Goal: Transaction & Acquisition: Book appointment/travel/reservation

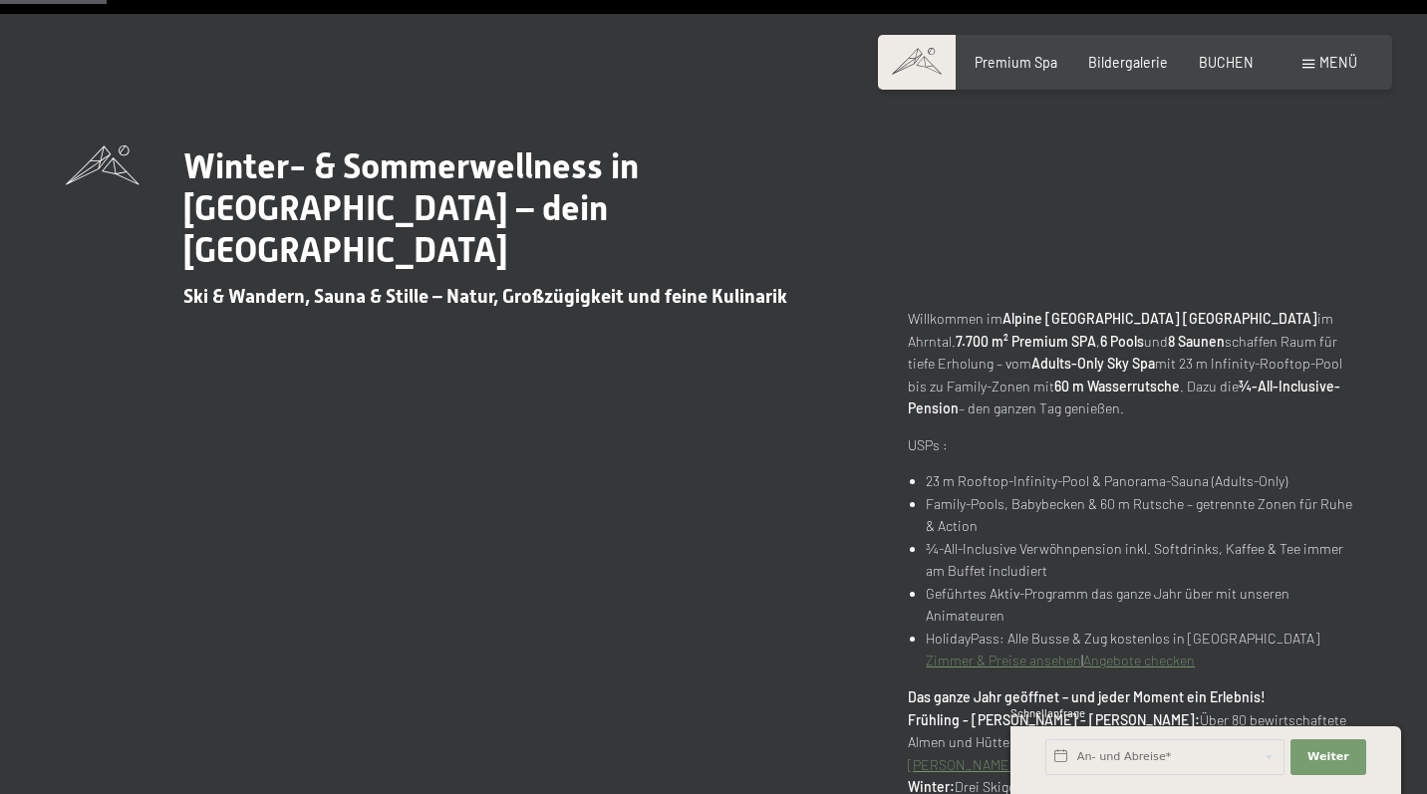
scroll to position [783, 0]
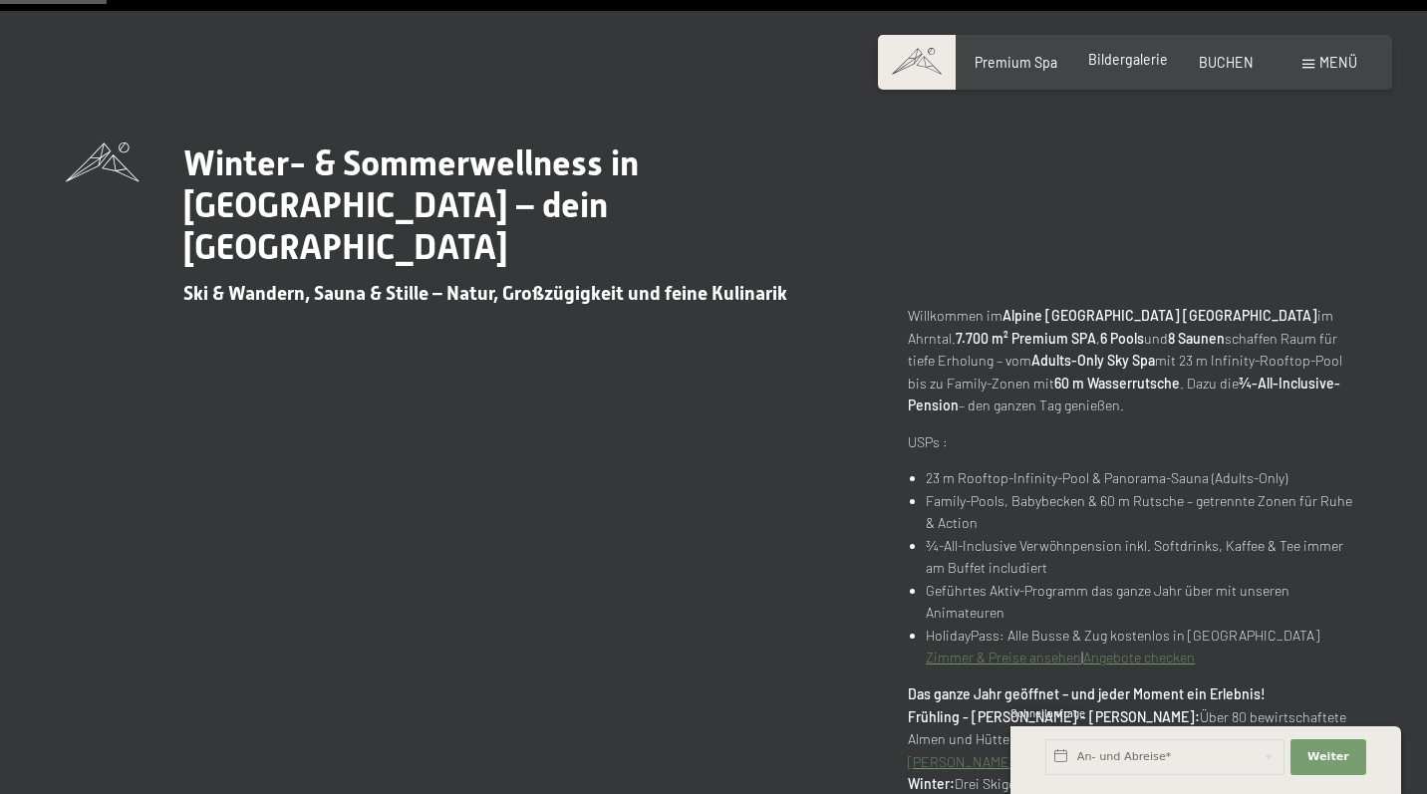
click at [1137, 67] on span "Bildergalerie" at bounding box center [1128, 59] width 80 height 17
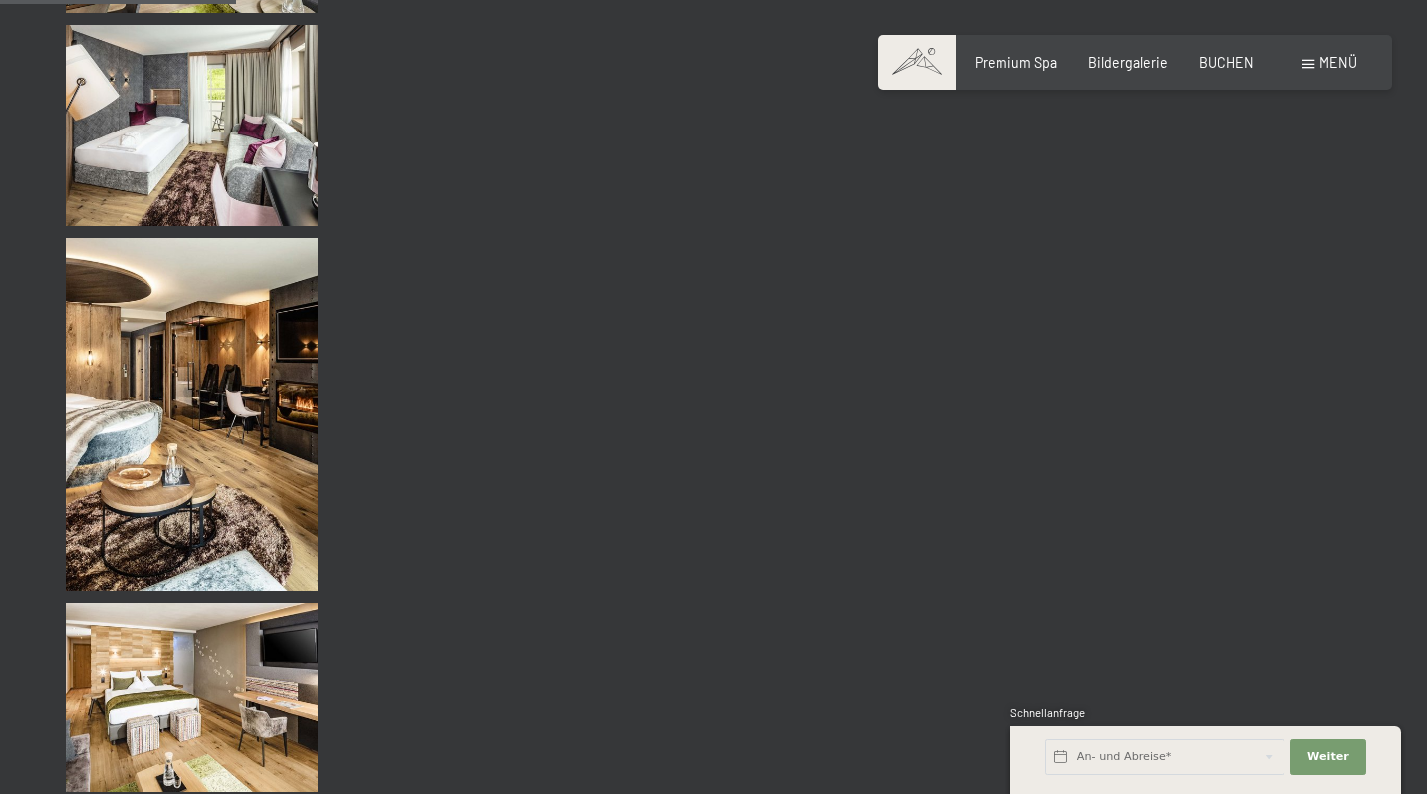
scroll to position [3355, 0]
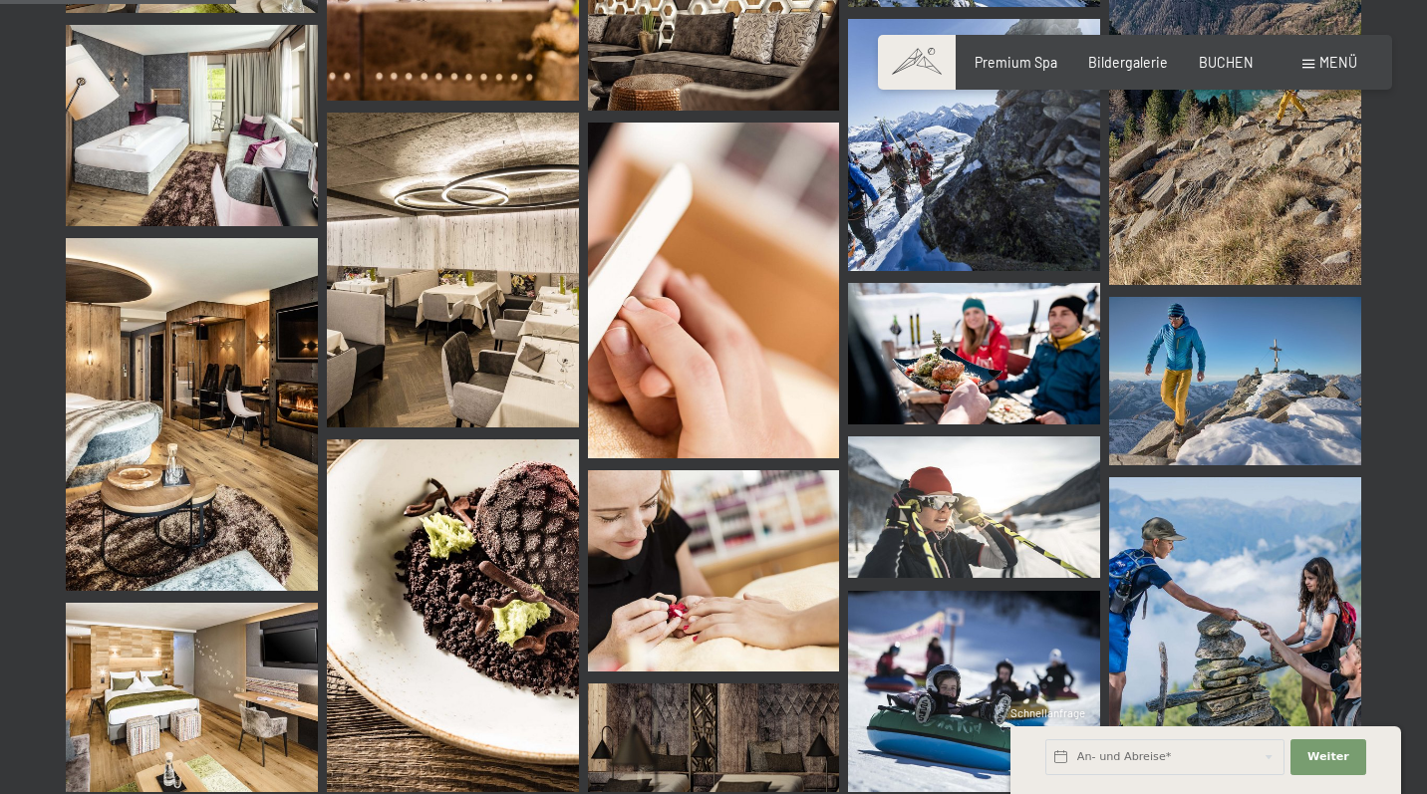
click at [132, 503] on img at bounding box center [192, 414] width 252 height 353
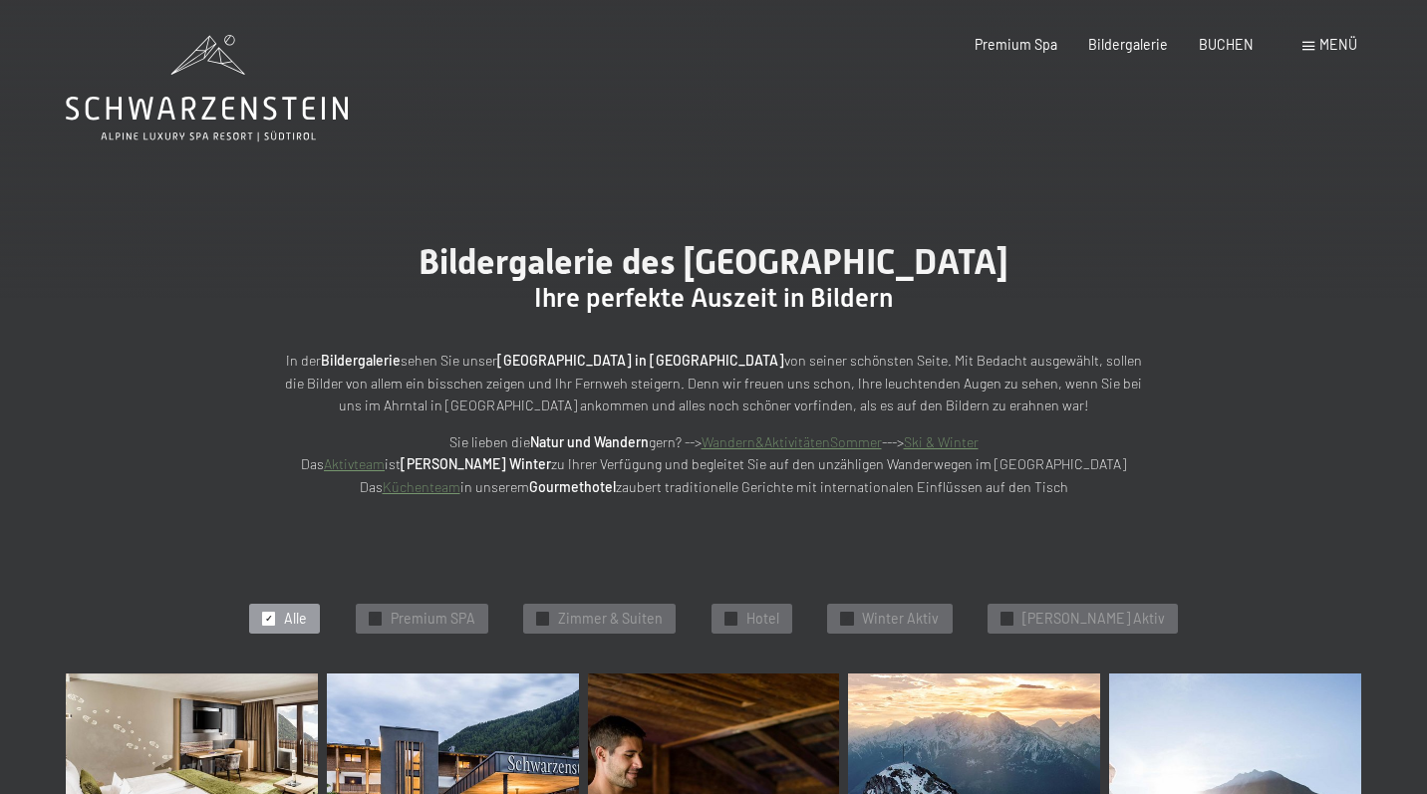
scroll to position [0, 0]
click at [1227, 38] on span "BUCHEN" at bounding box center [1226, 41] width 55 height 17
click at [1235, 55] on div "Buchen Anfragen Premium Spa Bildergalerie BUCHEN Menü DE IT EN Gutschein Bilder…" at bounding box center [1134, 45] width 443 height 20
click at [1236, 35] on span "BUCHEN" at bounding box center [1226, 41] width 55 height 17
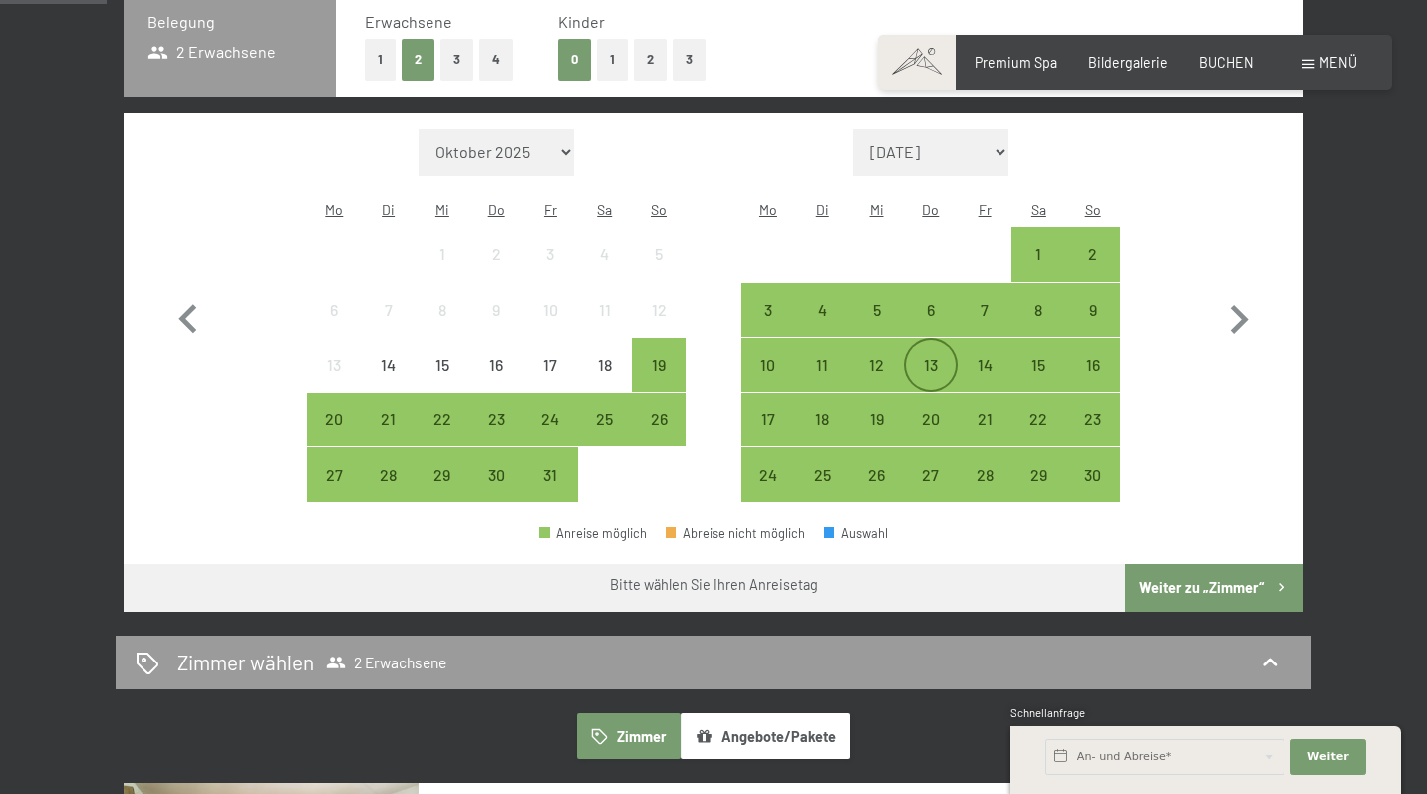
scroll to position [416, 0]
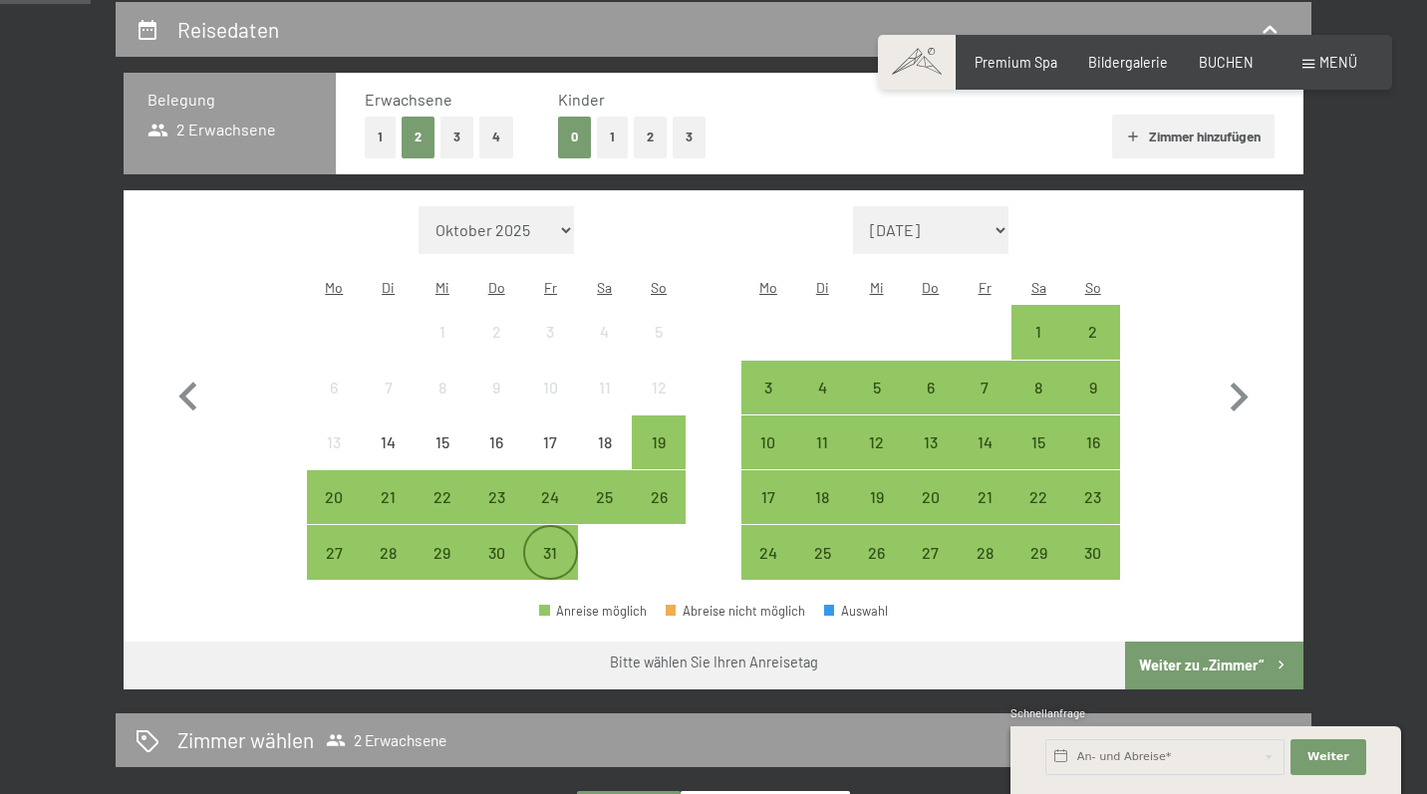
click at [558, 545] on div "31" at bounding box center [550, 570] width 50 height 50
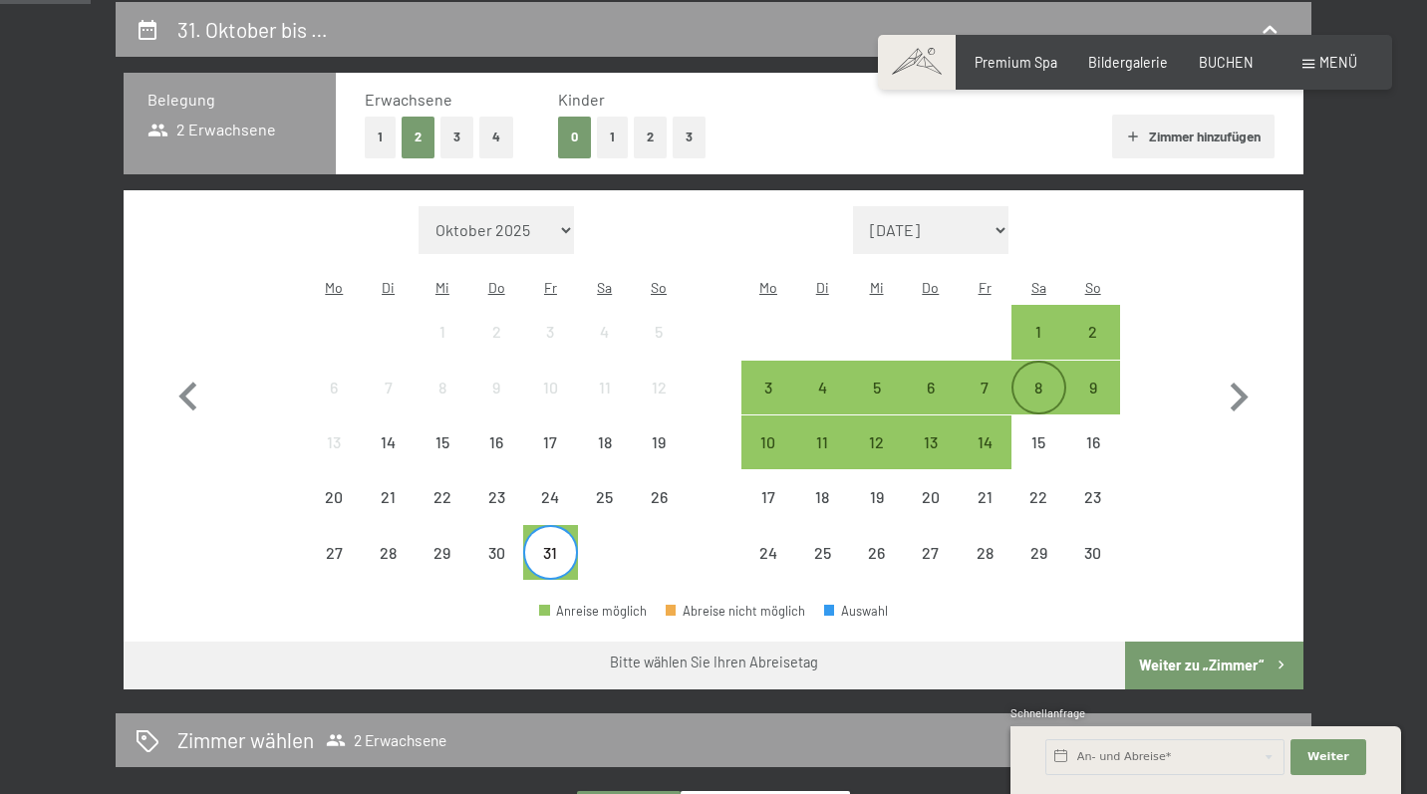
click at [1046, 380] on div "8" at bounding box center [1038, 405] width 50 height 50
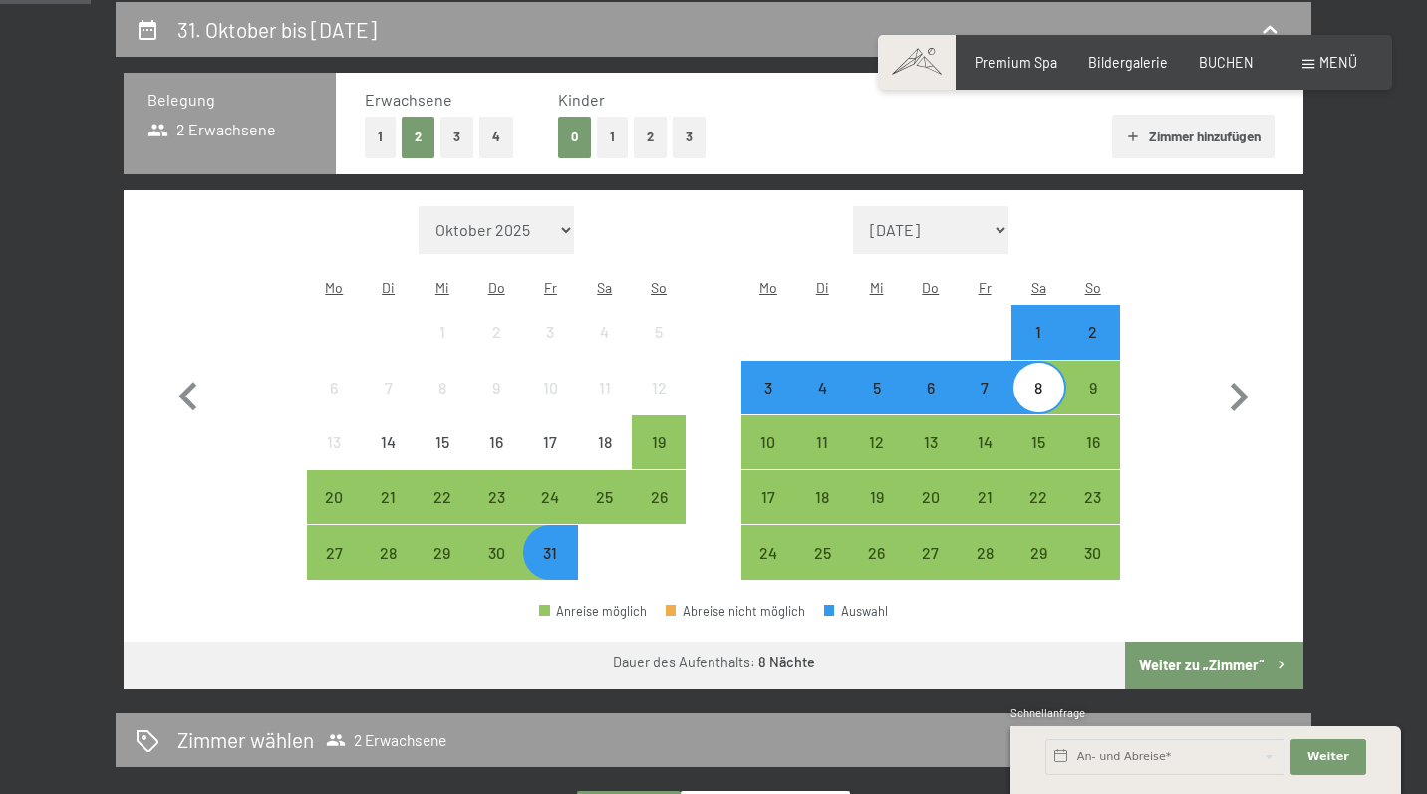
click at [1172, 642] on button "Weiter zu „Zimmer“" at bounding box center [1214, 666] width 178 height 48
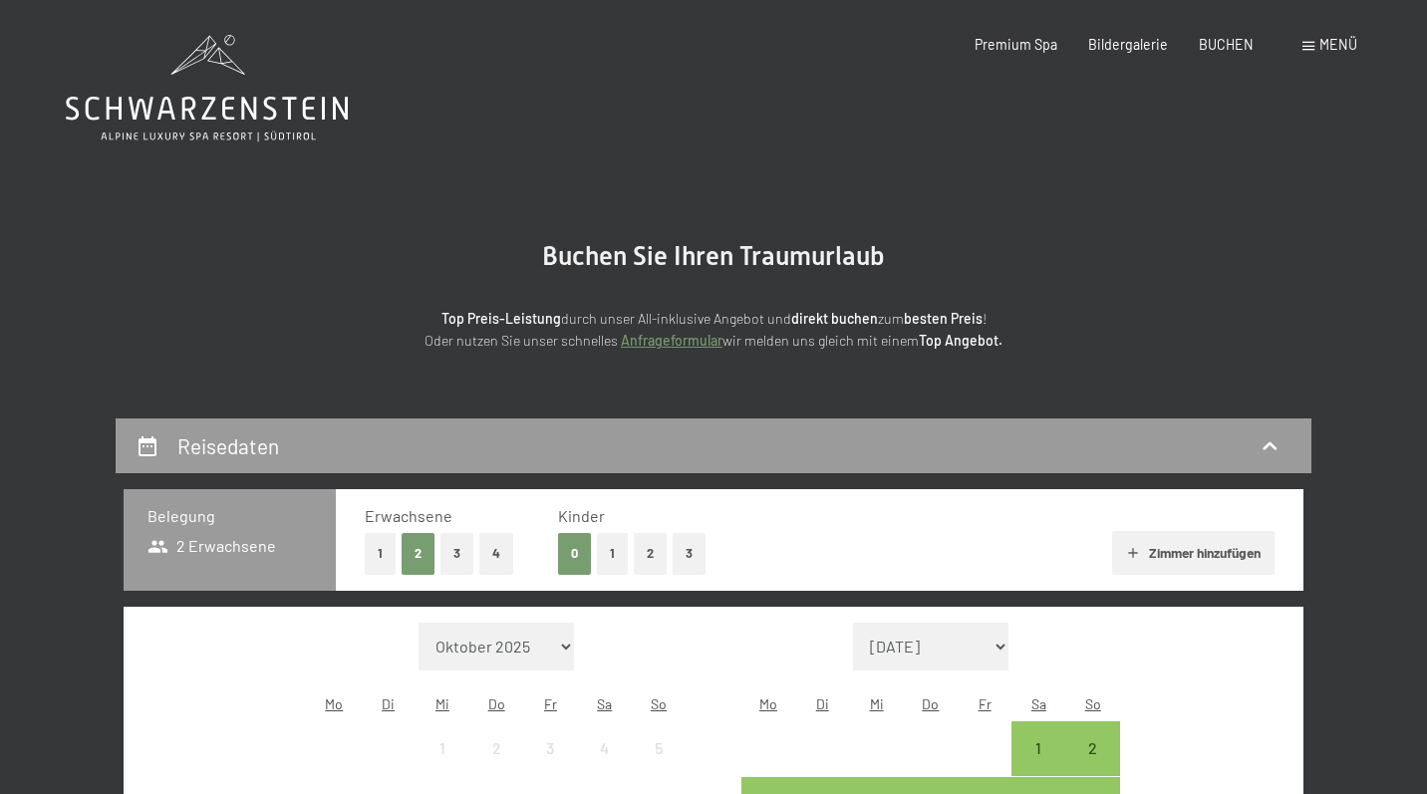
click at [620, 552] on button "1" at bounding box center [612, 553] width 31 height 41
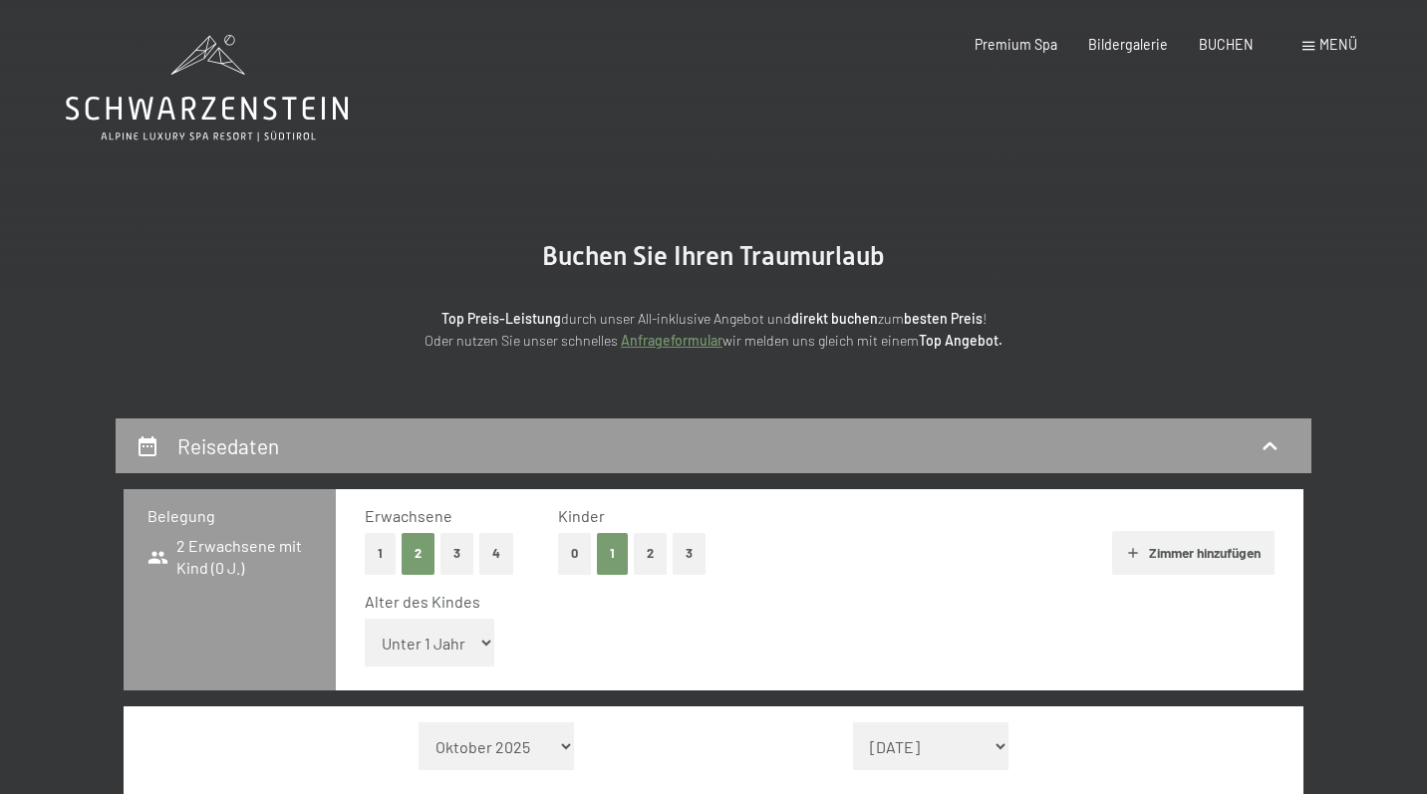
select select "1"
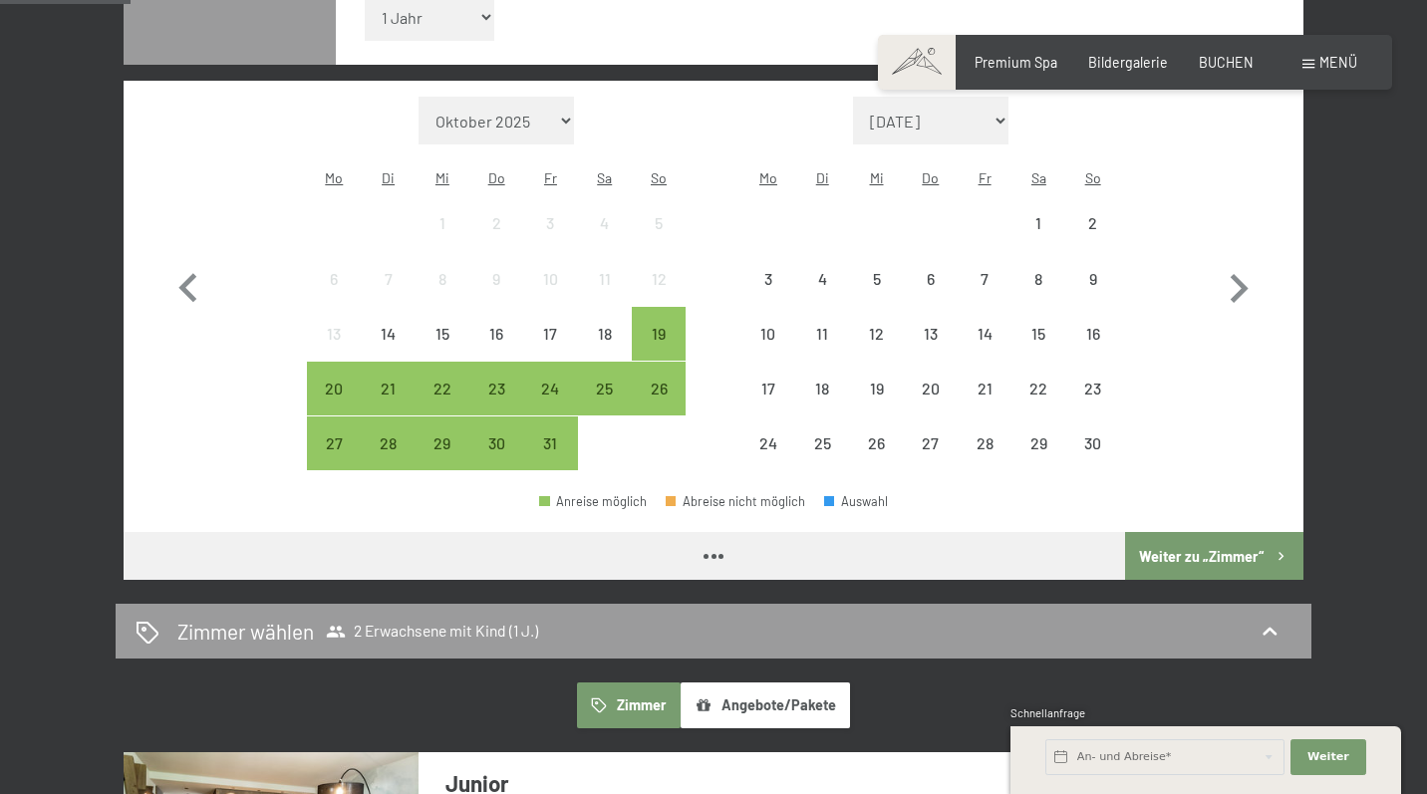
scroll to position [596, 0]
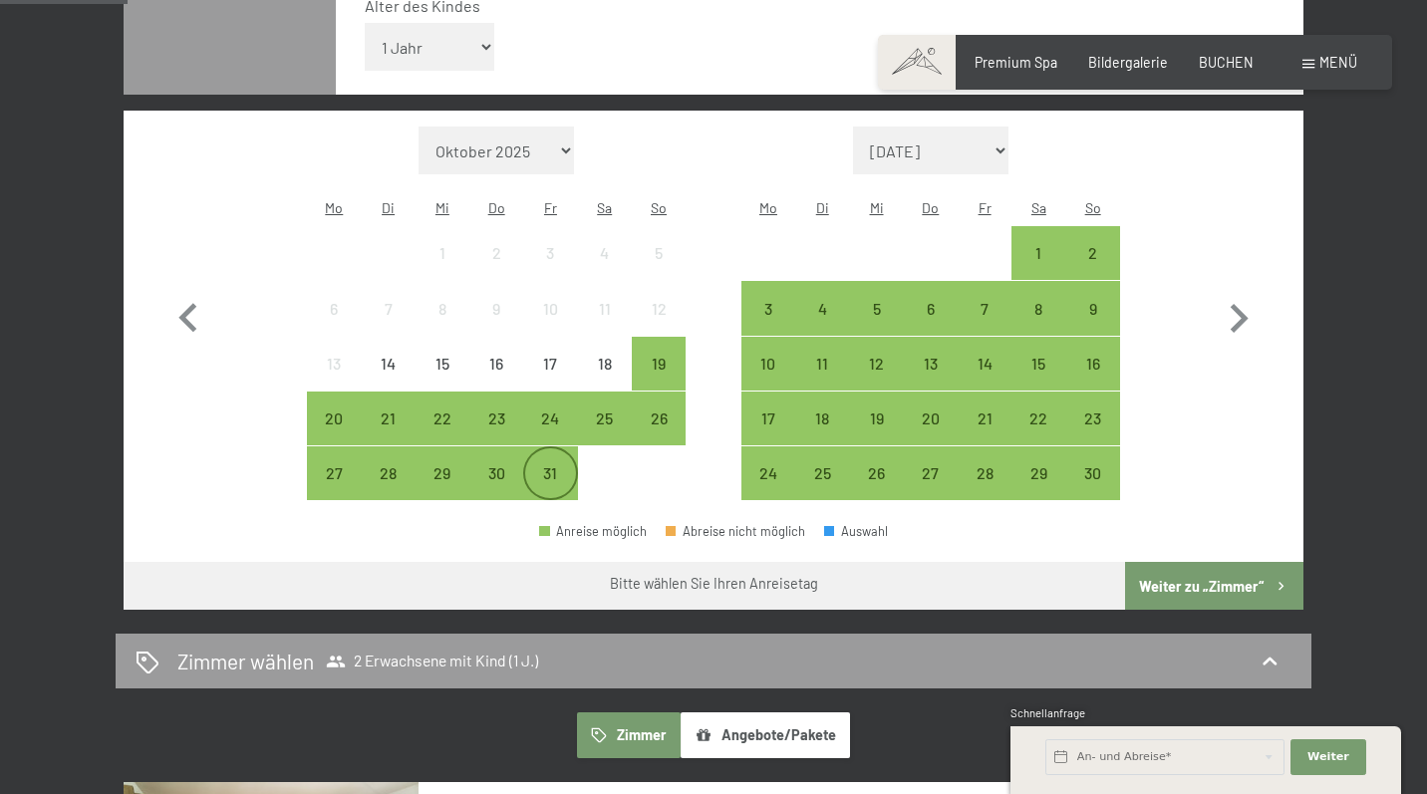
click at [553, 465] on div "31" at bounding box center [550, 490] width 50 height 50
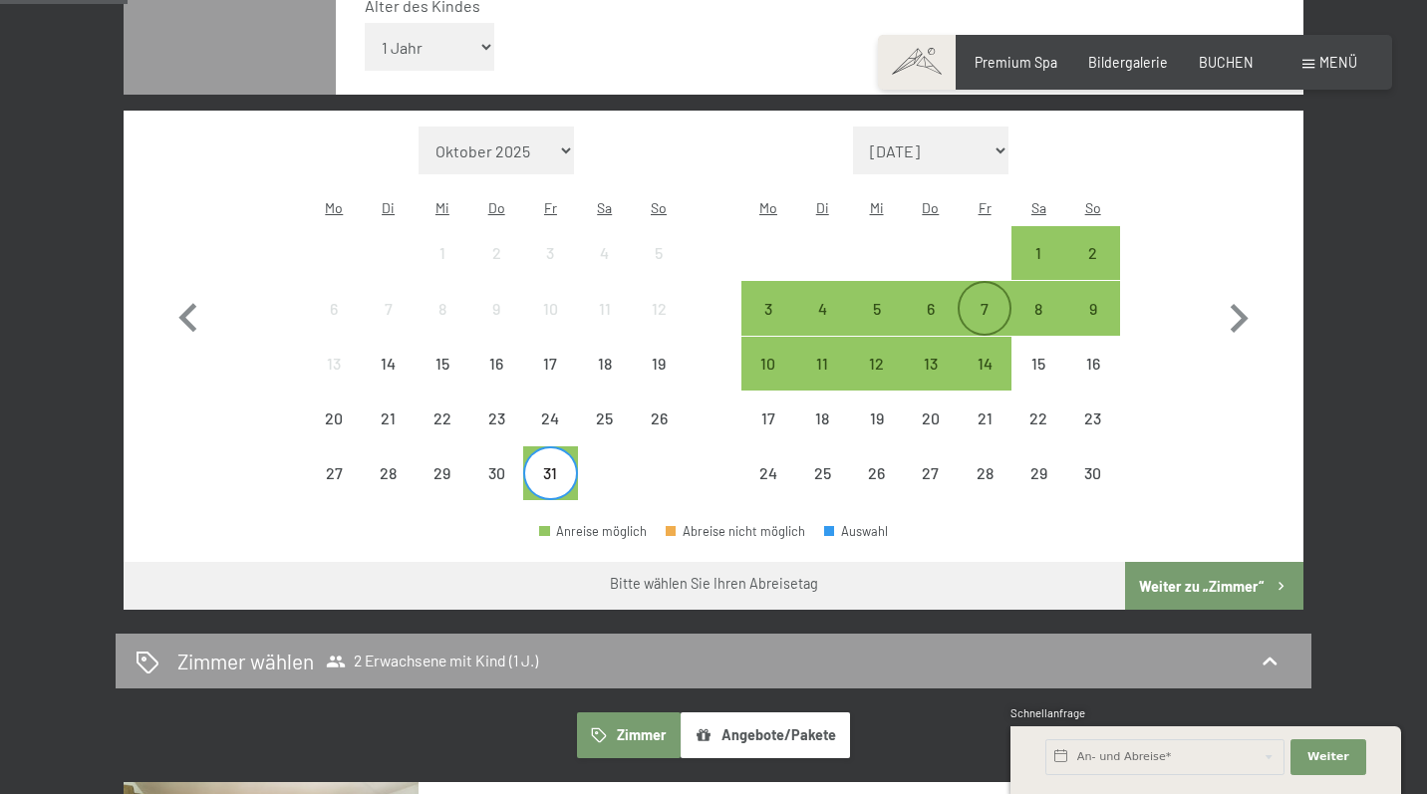
click at [998, 301] on div "7" at bounding box center [984, 326] width 50 height 50
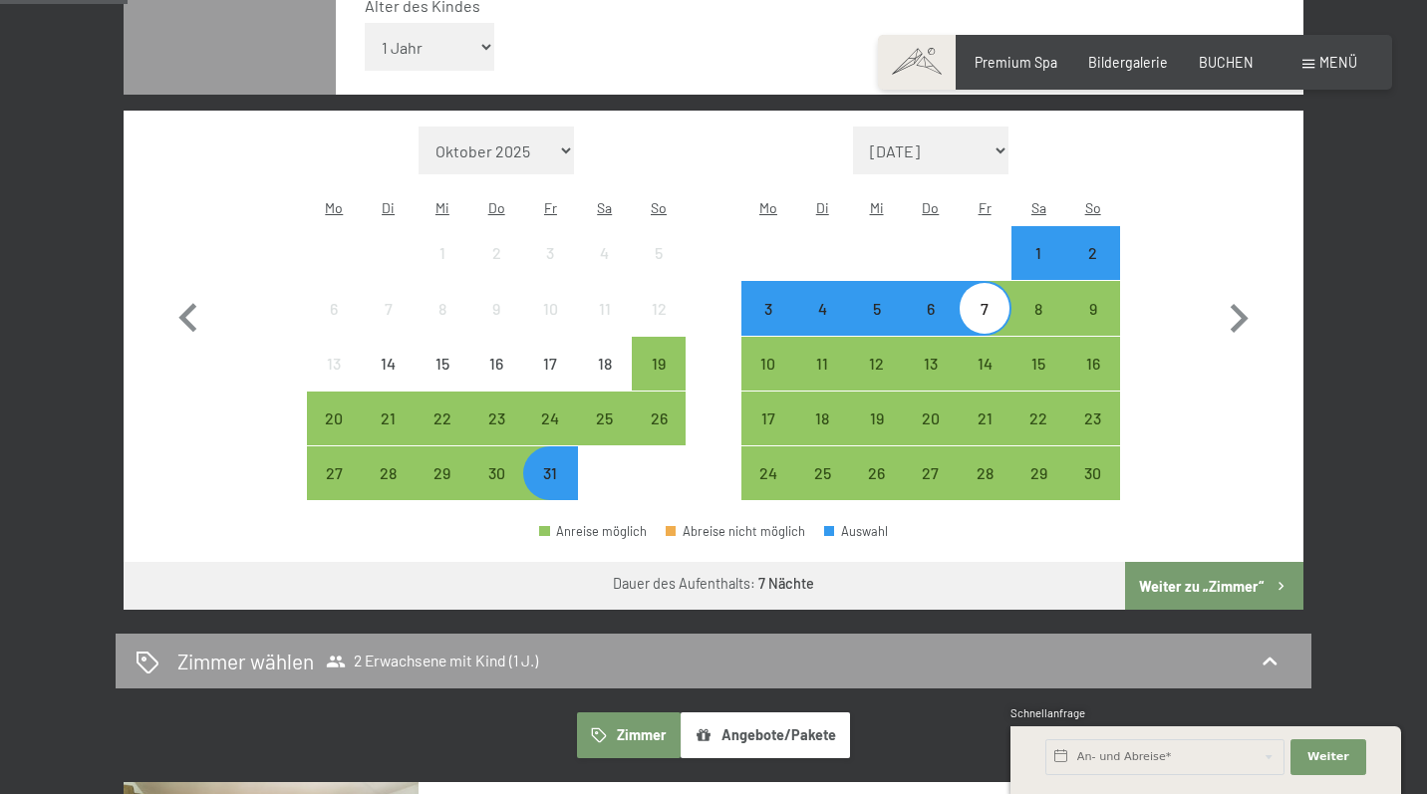
click at [1233, 562] on button "Weiter zu „Zimmer“" at bounding box center [1214, 586] width 178 height 48
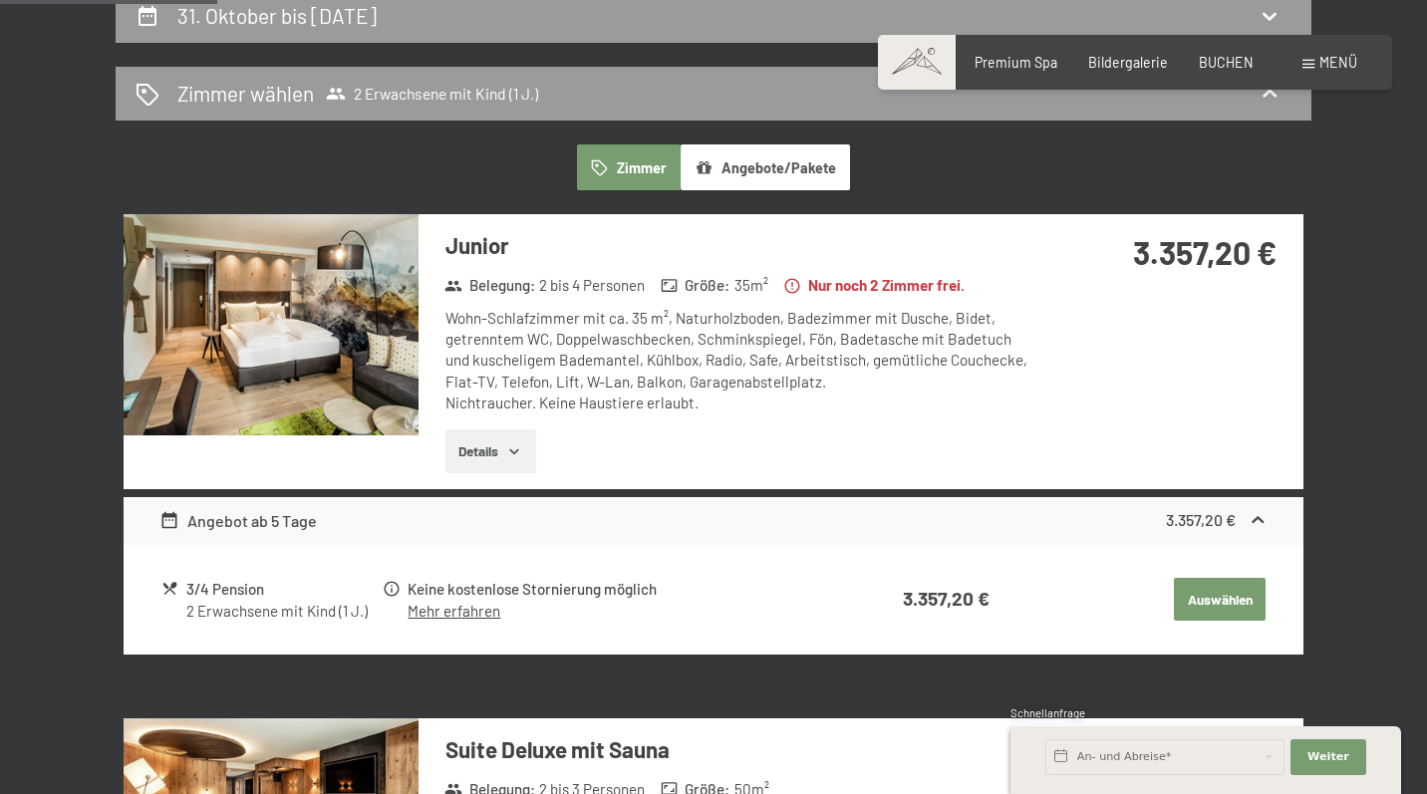
scroll to position [422, 0]
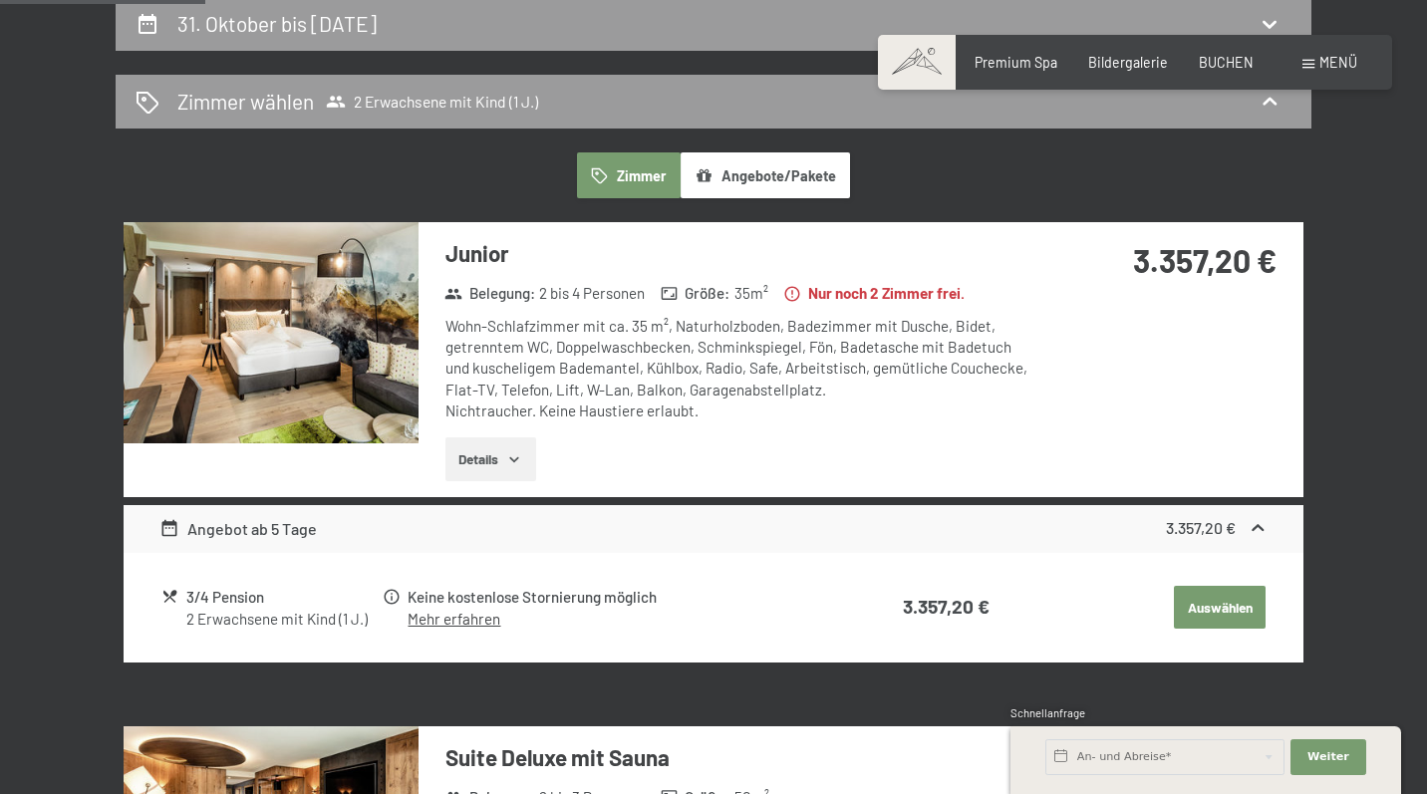
click at [338, 387] on img at bounding box center [271, 332] width 295 height 221
